Goal: Register for event/course

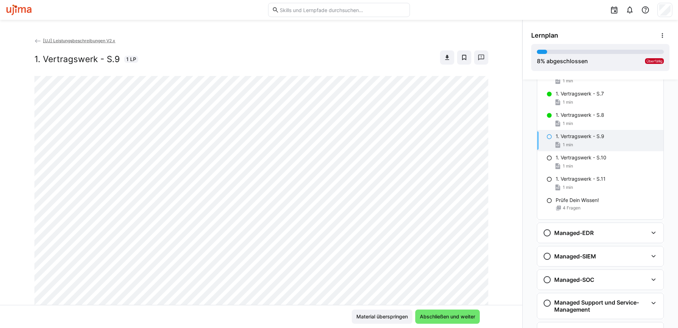
click at [19, 10] on img at bounding box center [19, 9] width 27 height 11
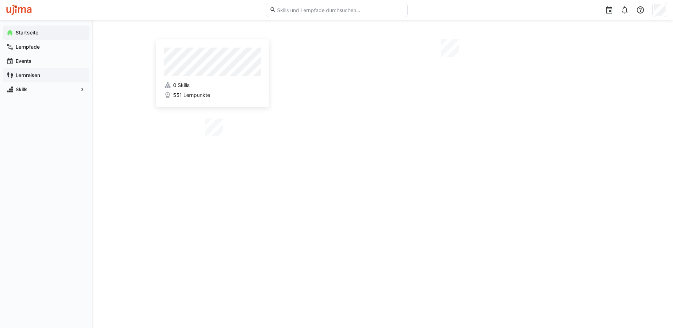
click at [42, 75] on span "Lernreisen" at bounding box center [50, 75] width 71 height 7
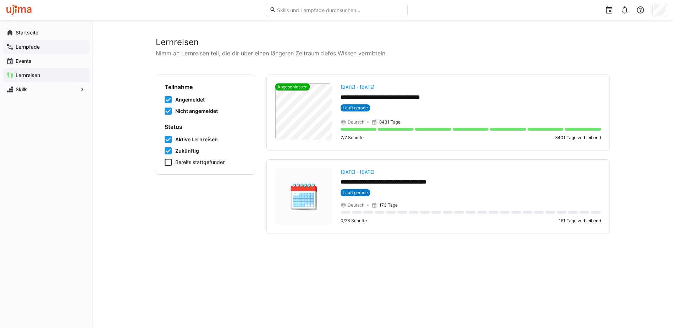
click at [42, 47] on span "Lernpfade" at bounding box center [50, 46] width 71 height 7
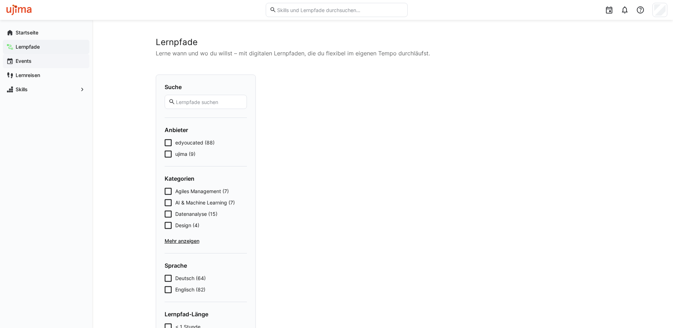
click at [33, 61] on span "Events" at bounding box center [50, 60] width 71 height 7
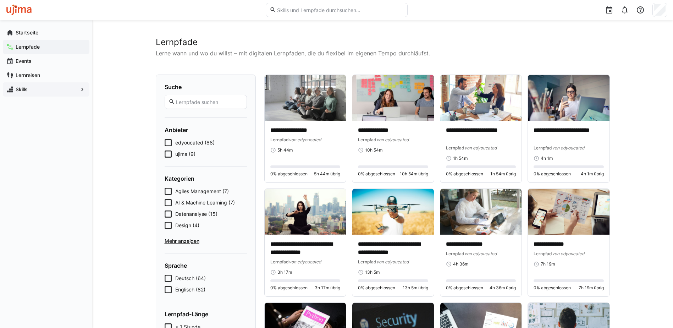
click at [47, 89] on span "Skills" at bounding box center [46, 89] width 63 height 7
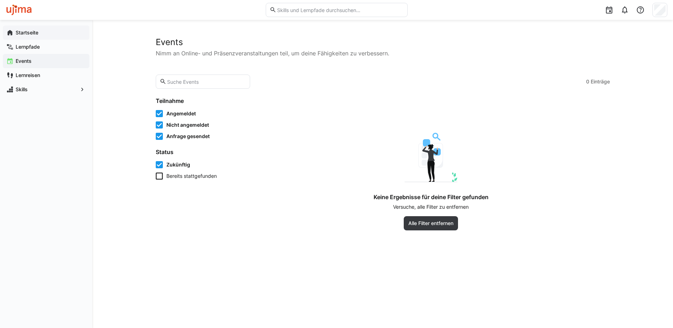
click at [55, 34] on span "Startseite" at bounding box center [50, 32] width 71 height 7
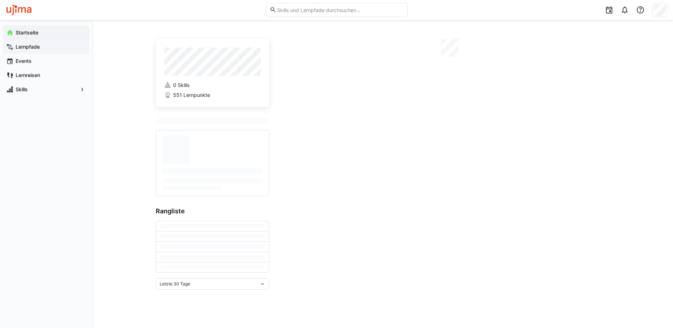
click at [0, 0] on app-navigation-label "Lernpfade" at bounding box center [0, 0] width 0 height 0
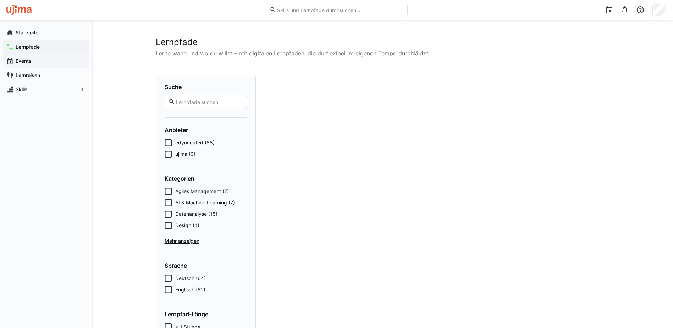
click at [33, 62] on span "Events" at bounding box center [50, 60] width 71 height 7
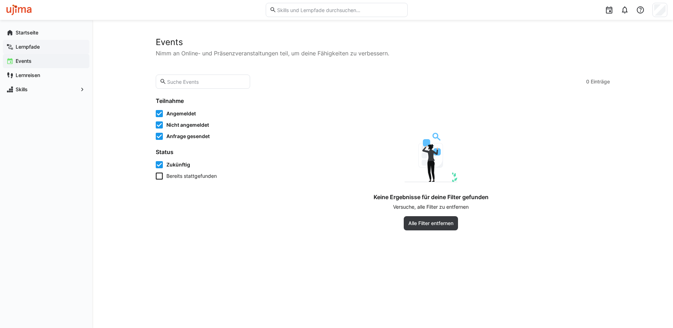
click at [0, 0] on app-navigation-label "Lernpfade" at bounding box center [0, 0] width 0 height 0
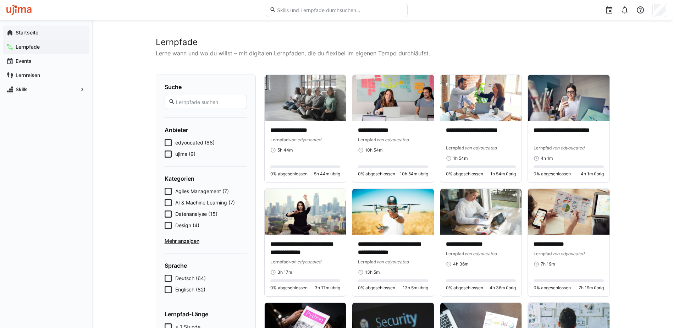
click at [0, 0] on app-navigation-label "Startseite" at bounding box center [0, 0] width 0 height 0
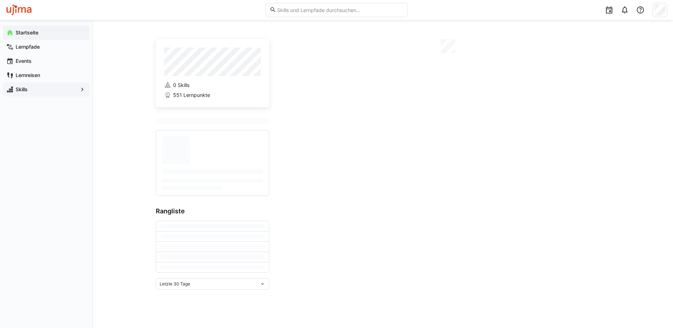
click at [39, 91] on span "Skills" at bounding box center [46, 89] width 63 height 7
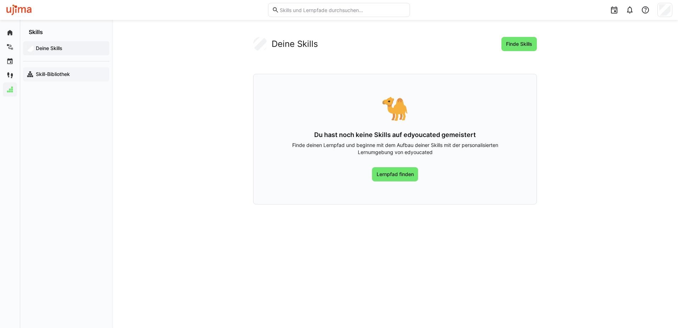
click at [0, 0] on app-navigation-label "Skill-Bibliothek" at bounding box center [0, 0] width 0 height 0
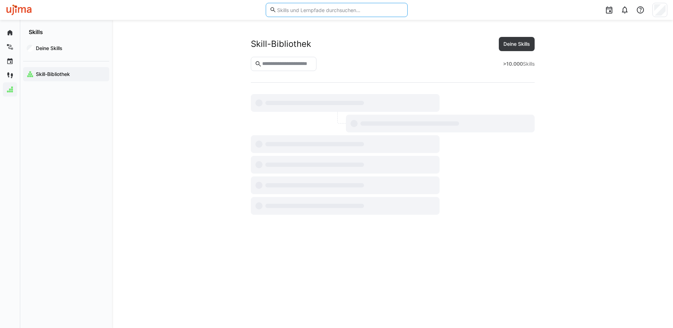
click at [340, 9] on input "text" at bounding box center [339, 10] width 127 height 6
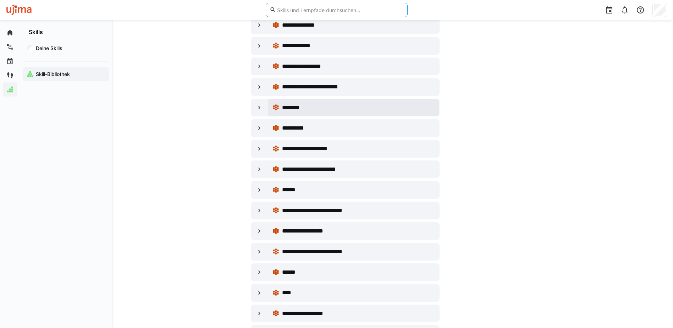
scroll to position [4400, 0]
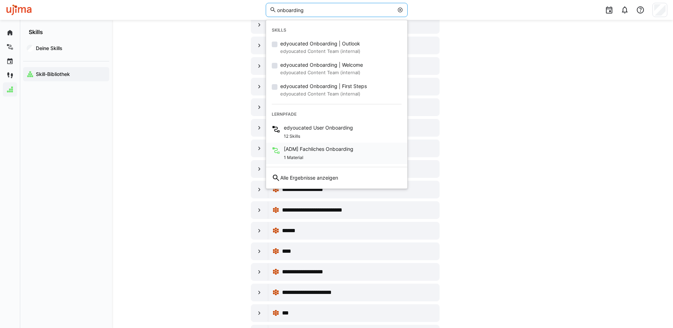
type input "onboarding"
click at [313, 150] on span "[ADM] Fachliches Onboarding" at bounding box center [319, 148] width 70 height 7
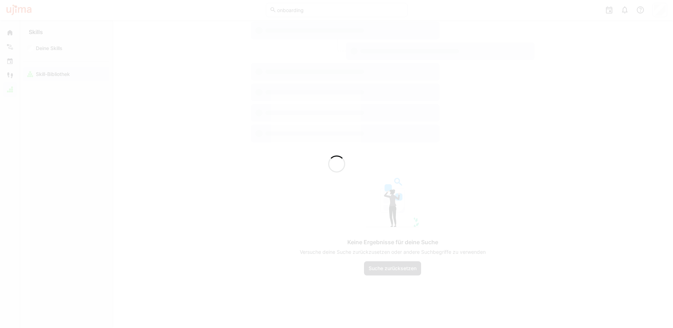
scroll to position [93, 0]
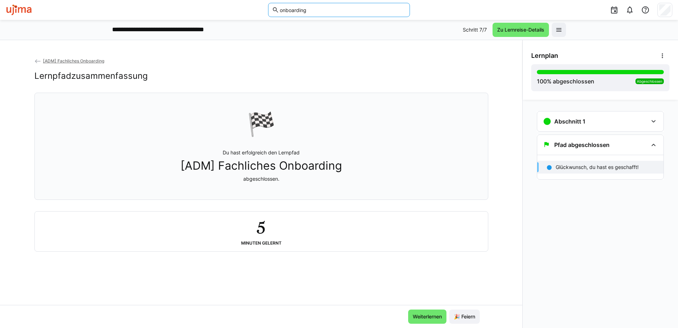
click at [325, 12] on input "onboarding" at bounding box center [342, 10] width 127 height 6
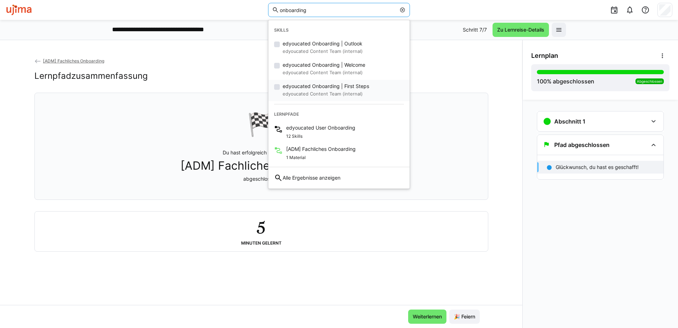
type input "onboarding"
click at [315, 88] on span "edyoucated Onboarding | First Steps" at bounding box center [326, 86] width 87 height 7
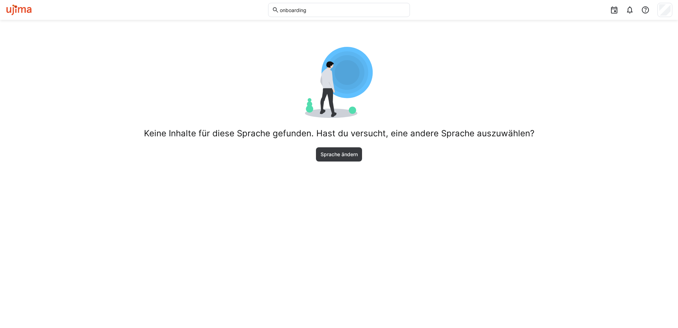
click at [316, 7] on input "onboarding" at bounding box center [342, 10] width 127 height 6
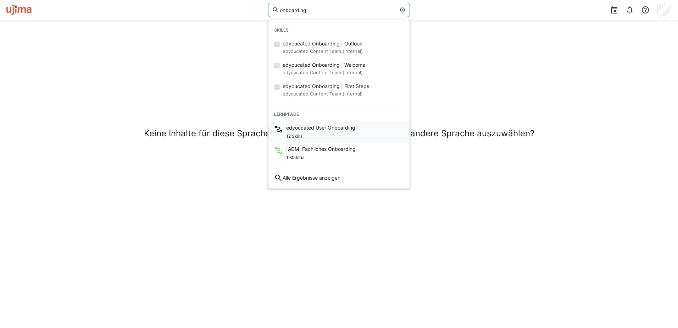
type input "onboarding"
click at [332, 130] on span "edyoucated User Onboarding" at bounding box center [320, 127] width 69 height 7
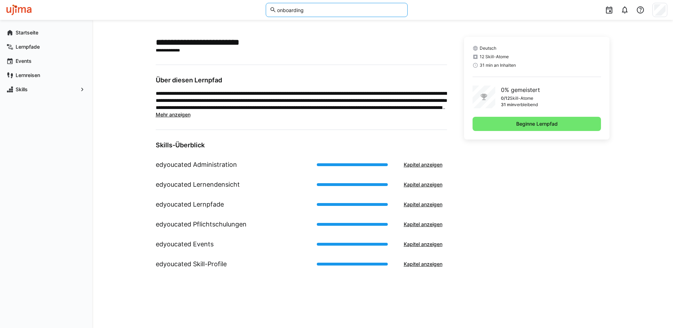
click at [307, 8] on input "onboarding" at bounding box center [339, 10] width 127 height 6
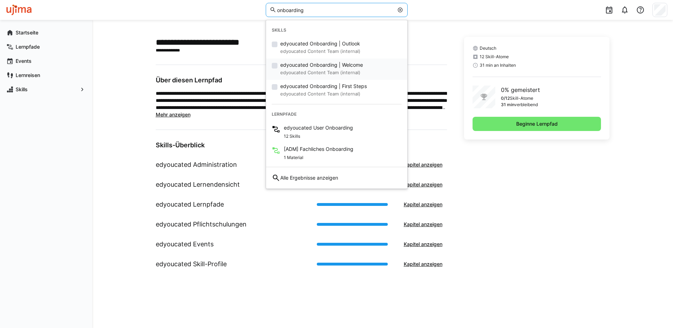
type input "onboarding"
click at [314, 66] on span "edyoucated Onboarding | Welcome" at bounding box center [321, 64] width 83 height 7
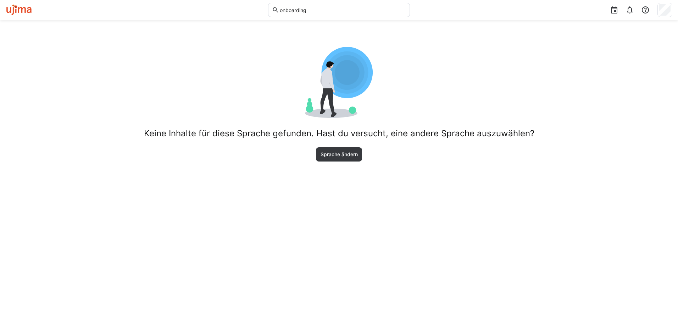
click at [21, 10] on img at bounding box center [19, 9] width 27 height 11
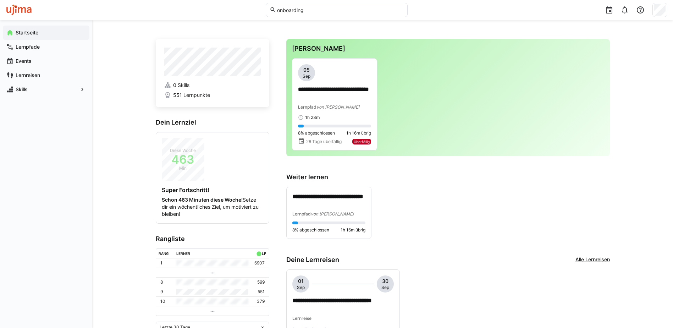
scroll to position [177, 0]
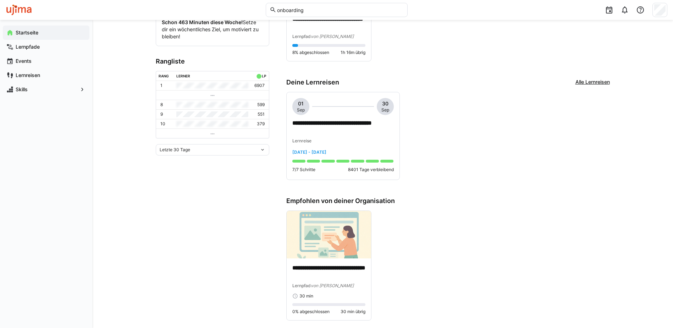
click at [598, 78] on app-home-right "**********" at bounding box center [448, 166] width 324 height 608
click at [594, 82] on link "Alle Lernreisen" at bounding box center [592, 82] width 34 height 8
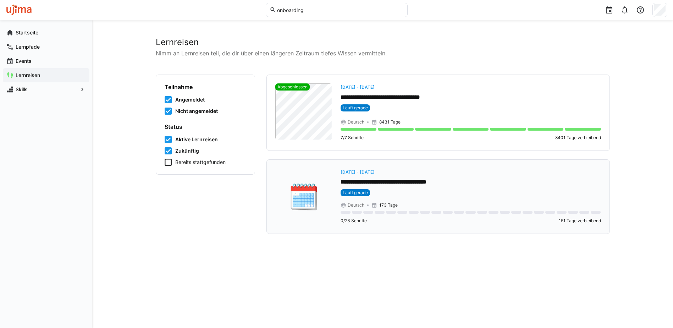
click at [398, 178] on p "**********" at bounding box center [471, 182] width 260 height 8
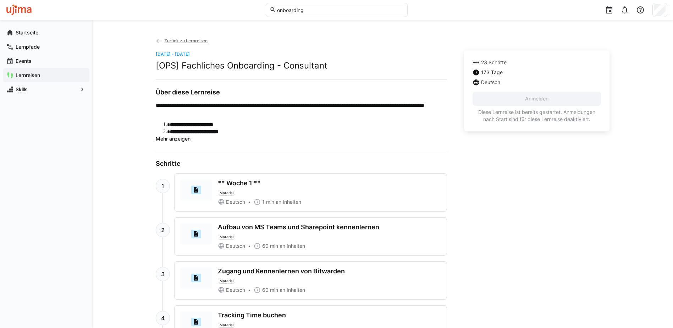
click at [180, 41] on span "Zurück zu Lernreisen" at bounding box center [185, 40] width 43 height 5
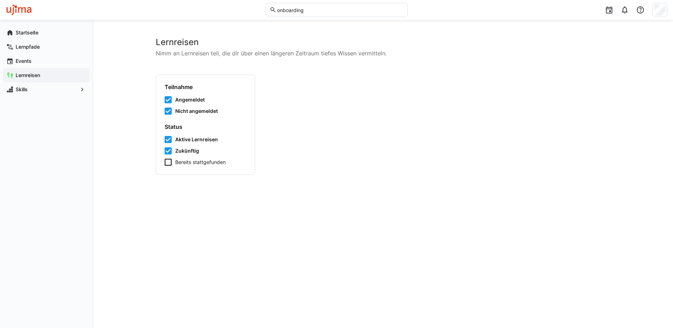
click at [29, 16] on div "onboarding" at bounding box center [337, 10] width 662 height 20
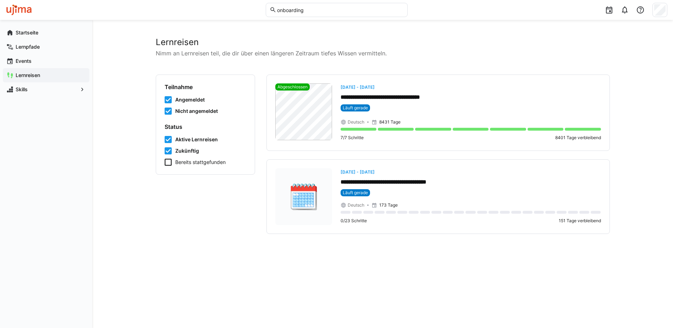
click at [0, 0] on app-navigation-label "Lernreisen" at bounding box center [0, 0] width 0 height 0
click at [418, 181] on p "**********" at bounding box center [471, 182] width 260 height 8
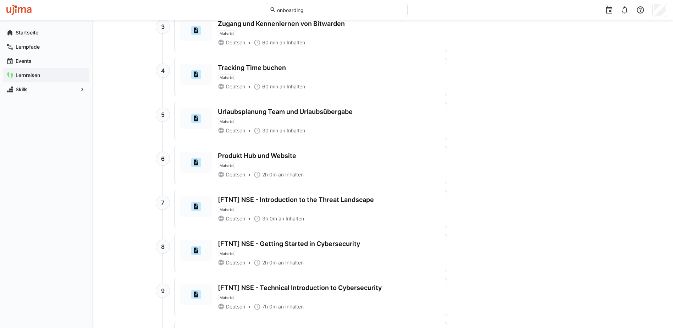
scroll to position [248, 0]
click at [270, 108] on div "Urlaubsplanung Team und Urlaubsübergabe" at bounding box center [285, 111] width 135 height 8
click at [241, 114] on div "Urlaubsplanung Team und Urlaubsübergabe" at bounding box center [285, 111] width 135 height 8
click at [164, 114] on div "5" at bounding box center [163, 113] width 14 height 14
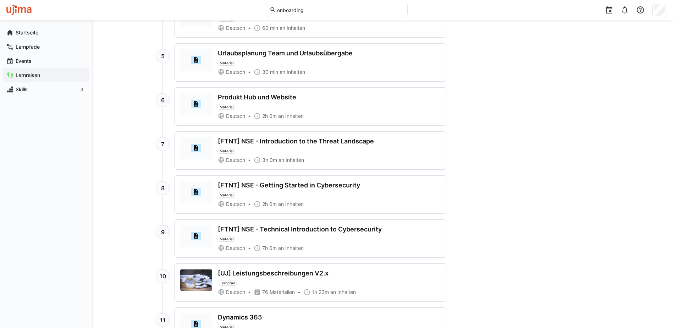
scroll to position [319, 0]
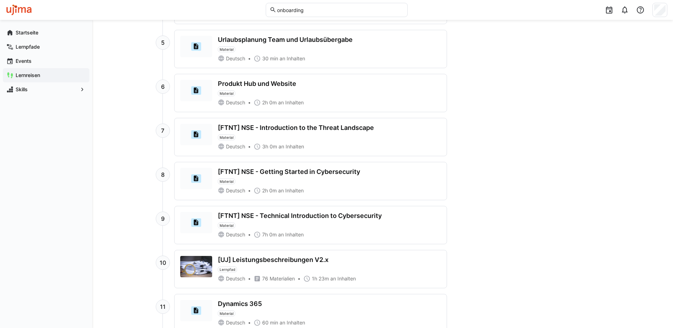
click at [286, 171] on div "[FTNT] NSE - Getting Started in Cybersecurity" at bounding box center [289, 172] width 142 height 8
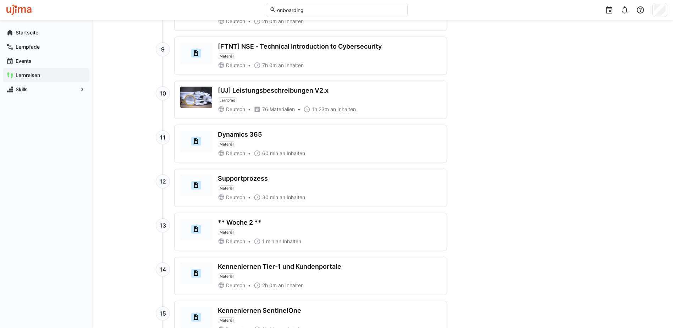
scroll to position [497, 0]
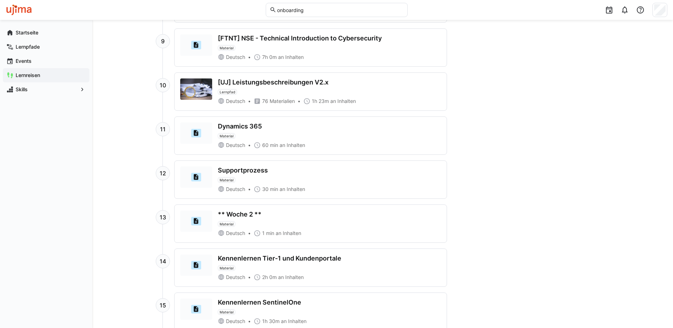
click at [223, 129] on div "Dynamics 365" at bounding box center [240, 126] width 44 height 8
click at [222, 136] on span "Material" at bounding box center [227, 136] width 14 height 4
click at [221, 145] on eds-icon at bounding box center [221, 145] width 7 height 7
click at [163, 129] on div "11" at bounding box center [163, 129] width 14 height 14
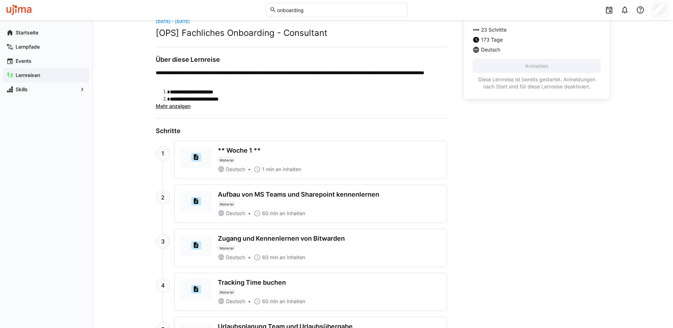
scroll to position [0, 0]
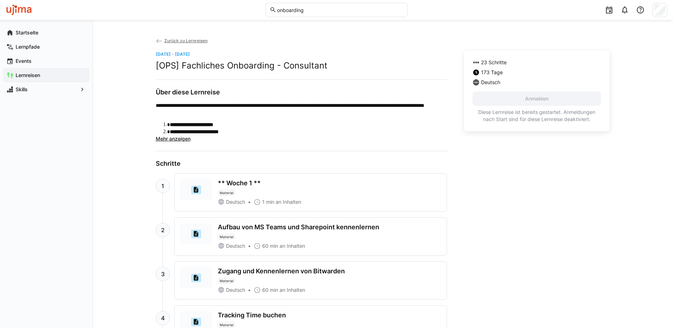
click at [176, 137] on span "Mehr anzeigen" at bounding box center [173, 139] width 35 height 6
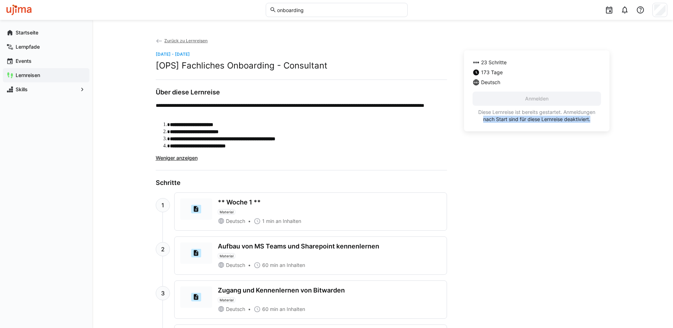
drag, startPoint x: 483, startPoint y: 120, endPoint x: 605, endPoint y: 119, distance: 121.7
click at [605, 119] on div "23 Schritte 173 Tage Deutsch Anmelden Diese Lernreise ist bereits gestartet. An…" at bounding box center [537, 90] width 146 height 81
drag, startPoint x: 605, startPoint y: 119, endPoint x: 581, endPoint y: 130, distance: 26.5
click at [581, 130] on div "23 Schritte 173 Tage Deutsch Anmelden Diese Lernreise ist bereits gestartet. An…" at bounding box center [537, 90] width 146 height 81
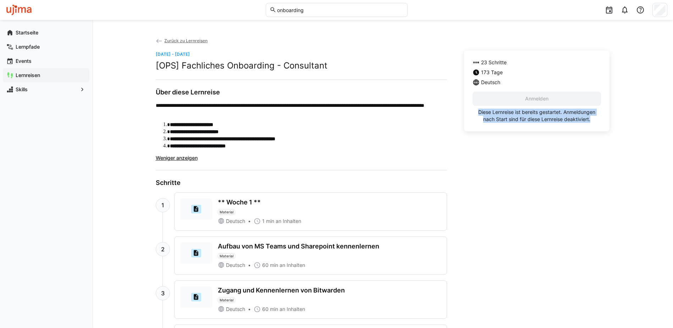
drag, startPoint x: 480, startPoint y: 112, endPoint x: 612, endPoint y: 121, distance: 132.3
drag, startPoint x: 612, startPoint y: 121, endPoint x: 569, endPoint y: 148, distance: 50.4
drag, startPoint x: 154, startPoint y: 54, endPoint x: 222, endPoint y: 56, distance: 67.4
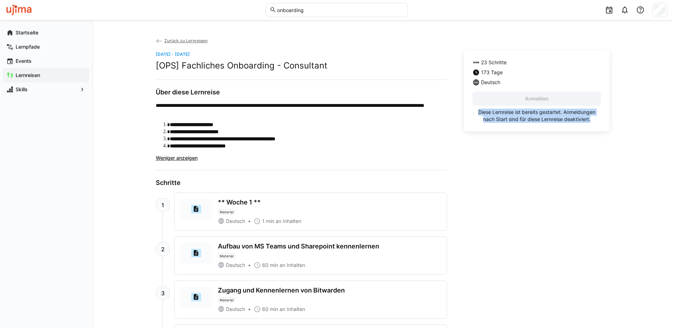
drag, startPoint x: 222, startPoint y: 56, endPoint x: 234, endPoint y: 55, distance: 12.4
click at [234, 55] on app-day-range-label "[DATE] - [DATE]" at bounding box center [301, 53] width 291 height 7
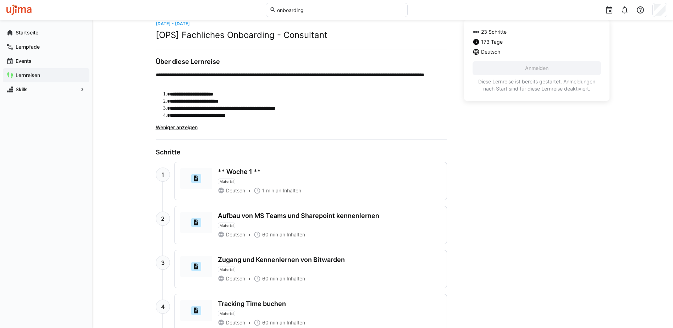
scroll to position [71, 0]
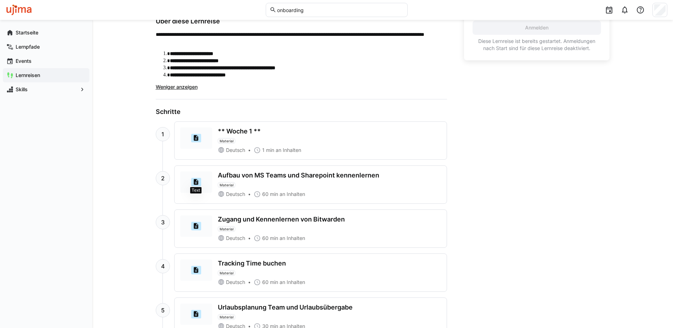
click at [197, 179] on eds-icon at bounding box center [196, 181] width 7 height 7
click at [262, 175] on div "Aufbau von MS Teams und Sharepoint kennenlernen" at bounding box center [298, 175] width 161 height 8
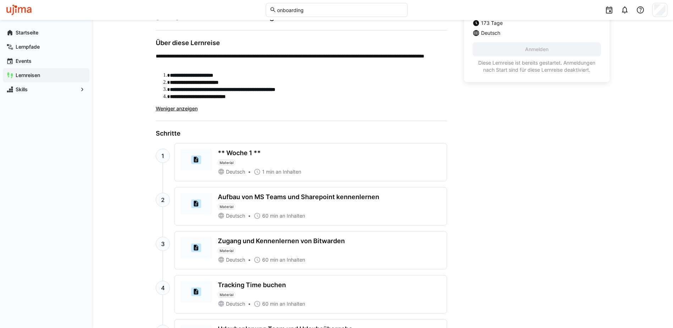
scroll to position [0, 0]
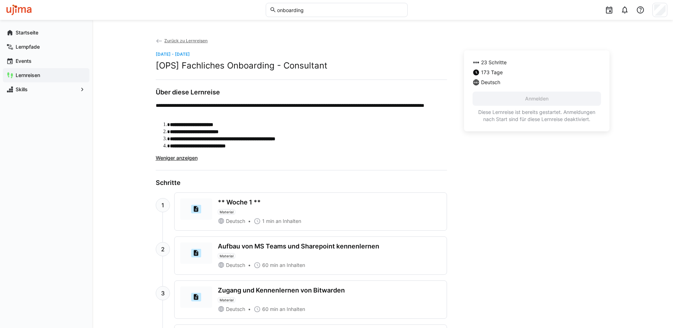
drag, startPoint x: 476, startPoint y: 113, endPoint x: 599, endPoint y: 121, distance: 123.7
click at [599, 121] on p "Diese Lernreise ist bereits gestartet. Anmeldungen nach Start sind für diese Le…" at bounding box center [537, 116] width 129 height 14
drag, startPoint x: 599, startPoint y: 121, endPoint x: 560, endPoint y: 124, distance: 39.1
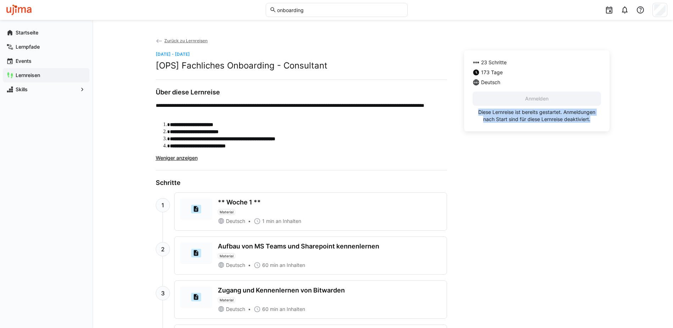
click at [562, 124] on div "23 Schritte 173 Tage Deutsch Anmelden Diese Lernreise ist bereits gestartet. An…" at bounding box center [537, 90] width 146 height 81
click at [42, 146] on div "Startseite Lernpfade Events Lernreisen Skills" at bounding box center [46, 174] width 92 height 308
click at [37, 164] on div "Startseite Lernpfade Events Lernreisen Skills" at bounding box center [46, 174] width 92 height 308
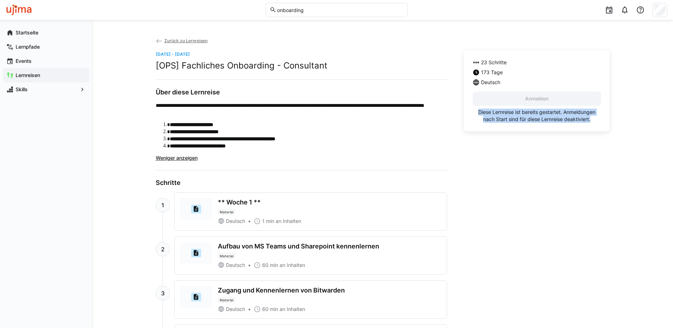
drag, startPoint x: 585, startPoint y: 118, endPoint x: 475, endPoint y: 112, distance: 110.5
click at [475, 112] on p "Diese Lernreise ist bereits gestartet. Anmeldungen nach Start sind für diese Le…" at bounding box center [537, 116] width 129 height 14
copy p "Diese Lernreise ist bereits gestartet. Anmeldungen nach Start sind für diese Le…"
